Goal: Task Accomplishment & Management: Manage account settings

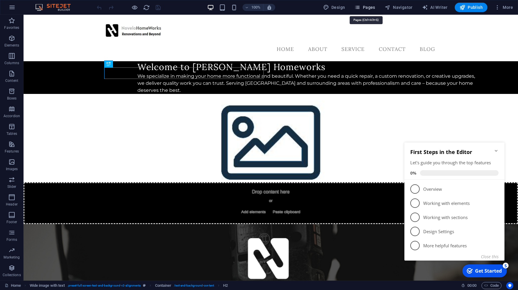
click at [360, 9] on icon "button" at bounding box center [357, 7] width 6 height 6
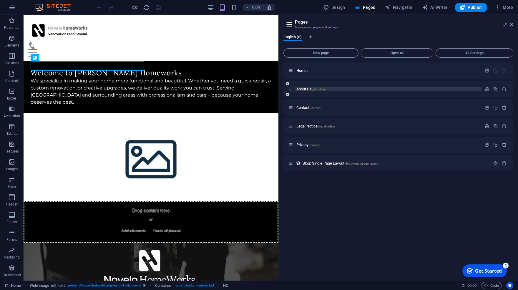
click at [337, 90] on p "About Us /about-us" at bounding box center [387, 89] width 183 height 4
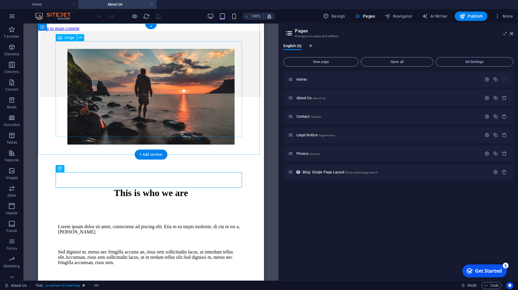
click at [114, 93] on figure at bounding box center [151, 97] width 186 height 97
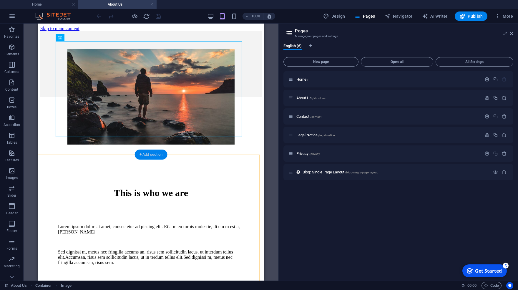
click at [146, 158] on div "+ Add section" at bounding box center [151, 155] width 33 height 10
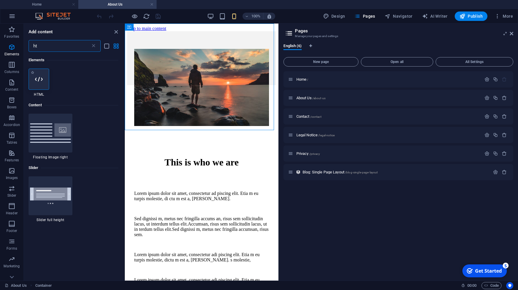
type input "ht"
click at [40, 80] on icon at bounding box center [39, 79] width 8 height 8
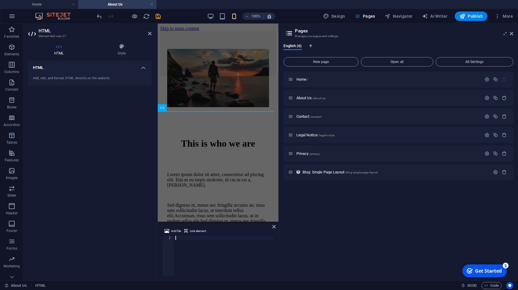
click at [179, 241] on div at bounding box center [224, 260] width 100 height 48
drag, startPoint x: 248, startPoint y: 239, endPoint x: 153, endPoint y: 238, distance: 95.4
click at [174, 238] on div "< iframe width = "100%" height = "640" frameborder = "0" allow = "xr-spatial-tr…" at bounding box center [224, 256] width 100 height 40
type textarea "<iframe width="100%" height="640" frameborder="0" allow="xr-spatial-tracking; g…"
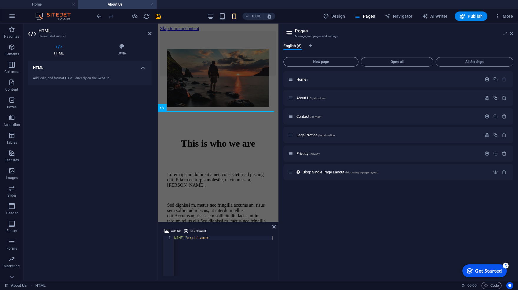
click at [234, 259] on div "< iframe width = "100%" height = "640" frameborder = "0" allow = "xr-spatial-tr…" at bounding box center [57, 258] width 432 height 44
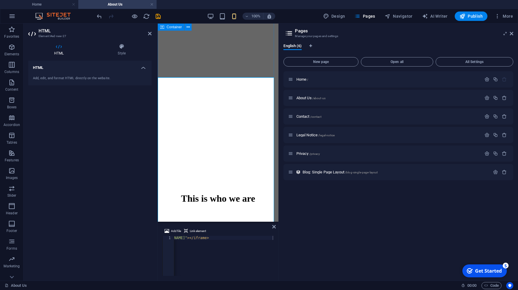
scroll to position [162, 0]
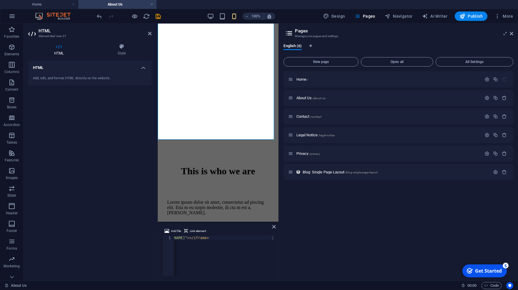
click at [356, 229] on div "Home / About Us /about-us Contact /contact Legal Notice /legal-notice Privacy /…" at bounding box center [398, 173] width 230 height 205
click at [345, 75] on div "Home /" at bounding box center [398, 79] width 230 height 16
click at [345, 79] on p "Home /" at bounding box center [387, 79] width 183 height 4
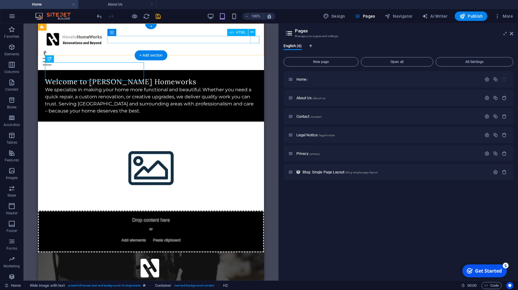
click at [257, 58] on div "Menu" at bounding box center [151, 61] width 217 height 7
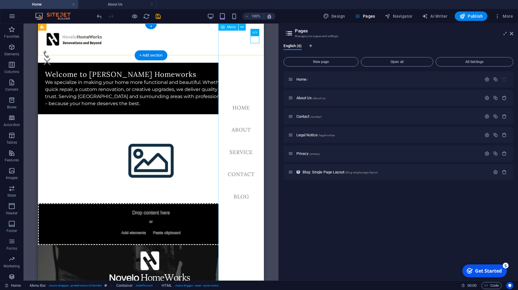
click at [243, 130] on nav "Home About Service Contact Blog" at bounding box center [241, 152] width 46 height 257
click at [243, 131] on nav "Home About Service Contact Blog" at bounding box center [241, 152] width 46 height 257
select select
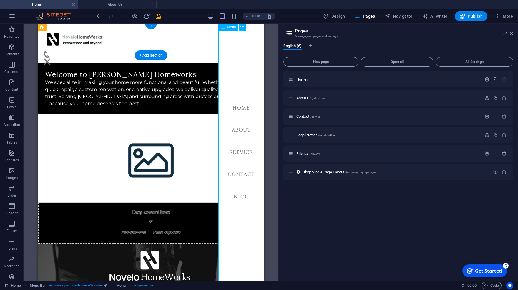
select select
select select "2"
select select
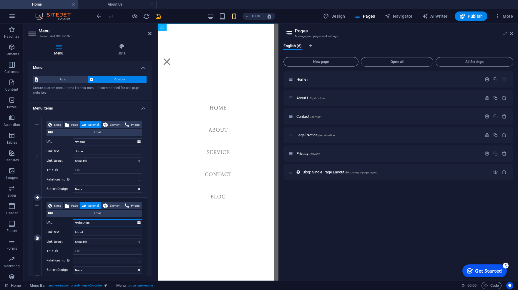
click at [77, 222] on input "/#about-us" at bounding box center [107, 222] width 69 height 7
type input "/about-us"
select select
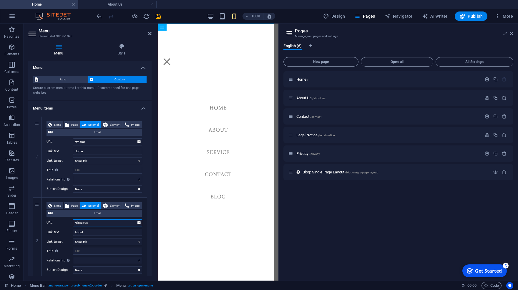
select select
type input "/about-us"
click at [466, 18] on span "Publish" at bounding box center [471, 16] width 23 height 6
